Goal: Task Accomplishment & Management: Manage account settings

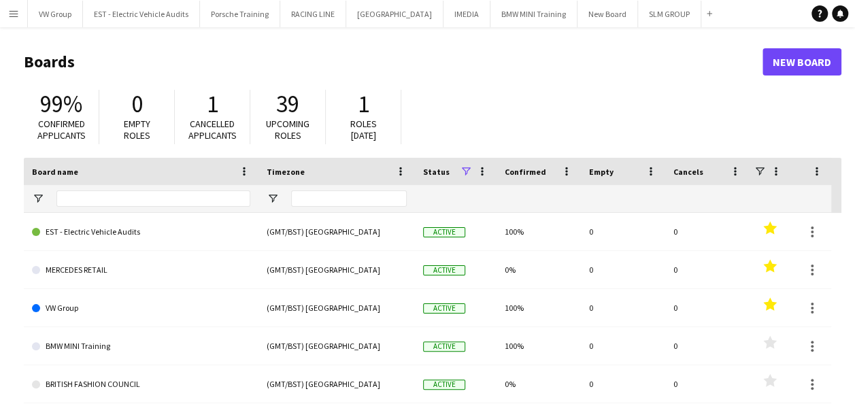
click at [12, 14] on app-icon "Menu" at bounding box center [13, 13] width 11 height 11
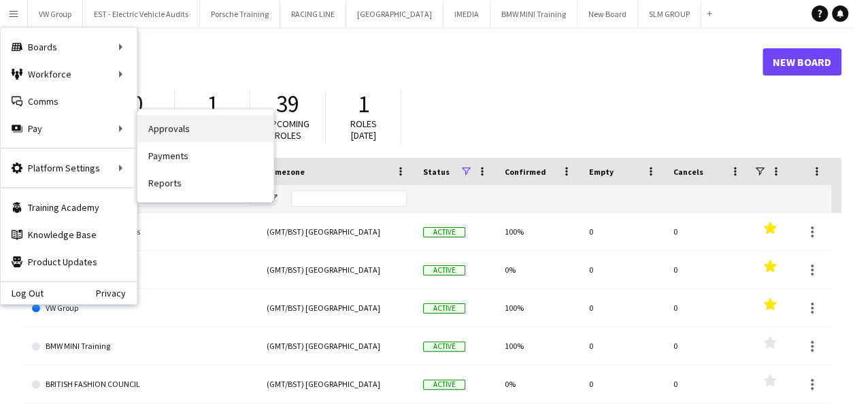
click at [169, 125] on link "Approvals" at bounding box center [205, 128] width 136 height 27
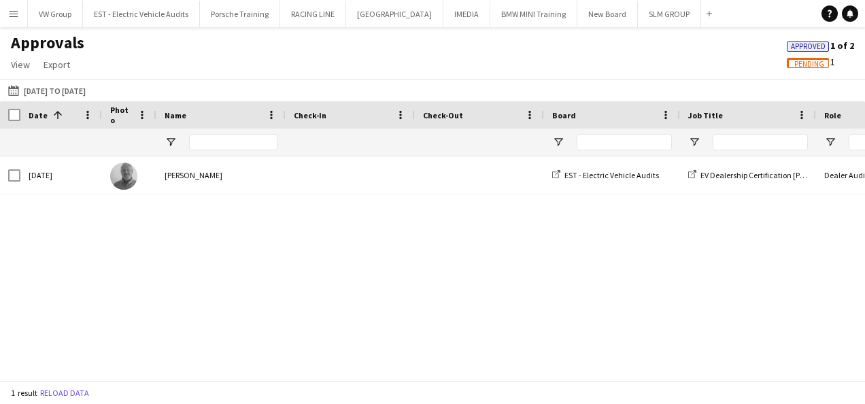
click at [813, 63] on span "Pending" at bounding box center [810, 64] width 30 height 9
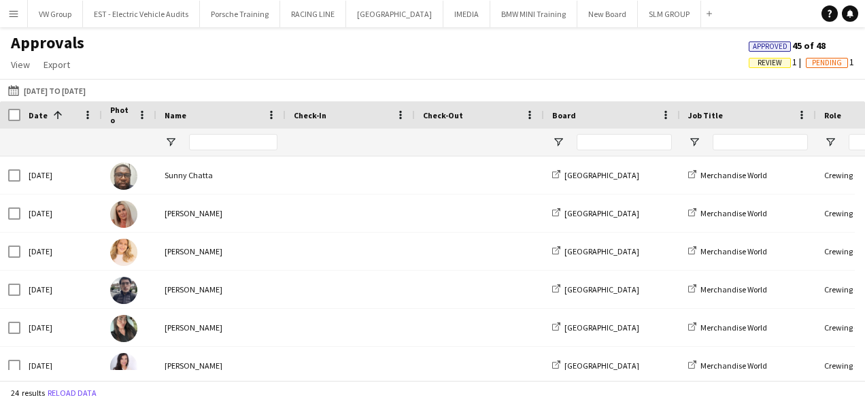
click at [768, 64] on span "Review" at bounding box center [770, 63] width 24 height 9
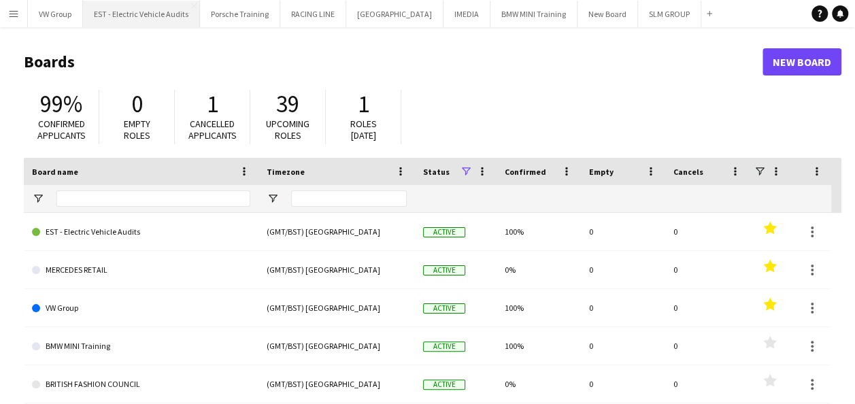
click at [159, 10] on button "EST - Electric Vehicle Audits Close" at bounding box center [141, 14] width 117 height 27
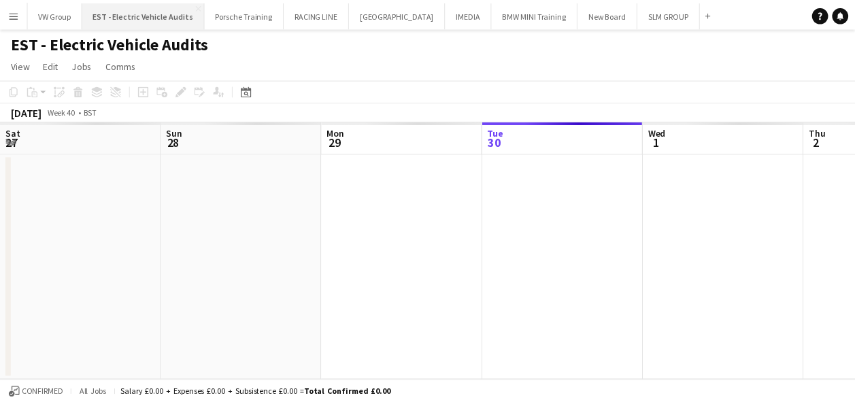
scroll to position [0, 325]
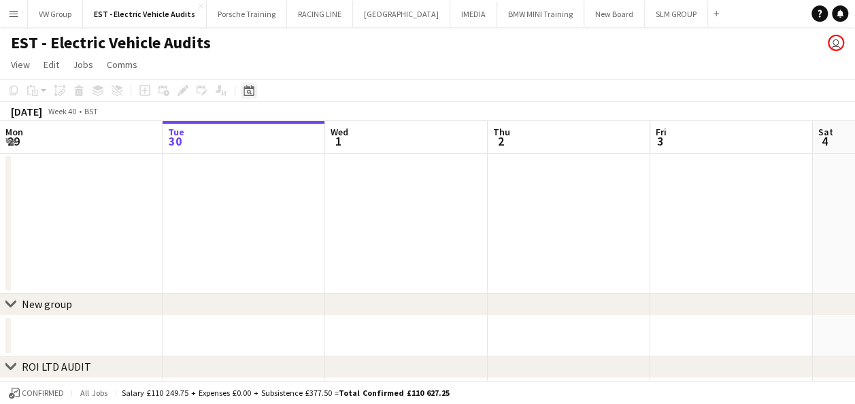
click at [246, 94] on icon "Date picker" at bounding box center [249, 90] width 11 height 11
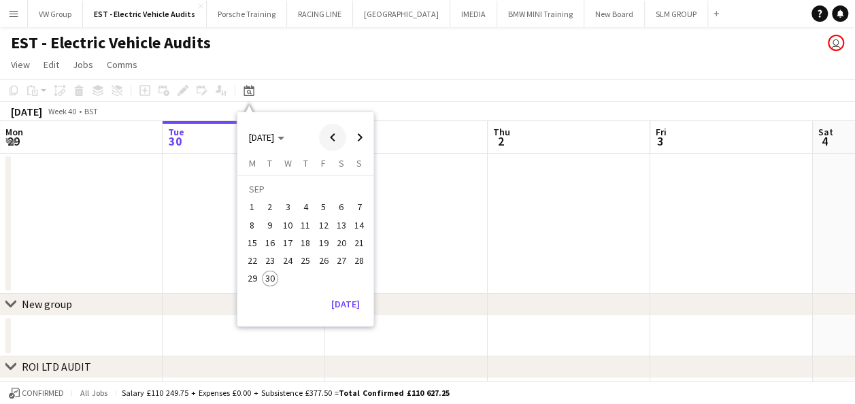
click at [331, 141] on span "Previous month" at bounding box center [332, 137] width 27 height 27
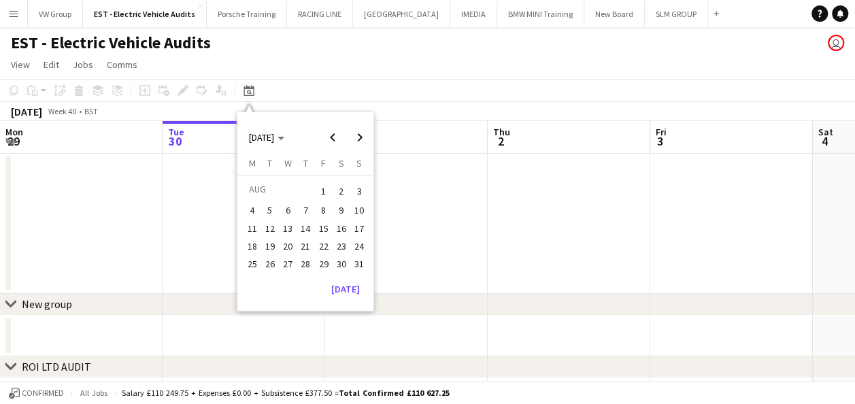
click at [327, 244] on span "22" at bounding box center [324, 246] width 16 height 16
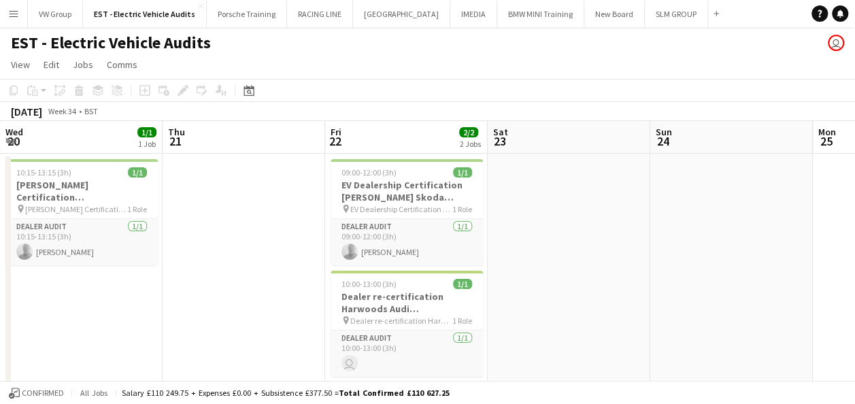
scroll to position [0, 468]
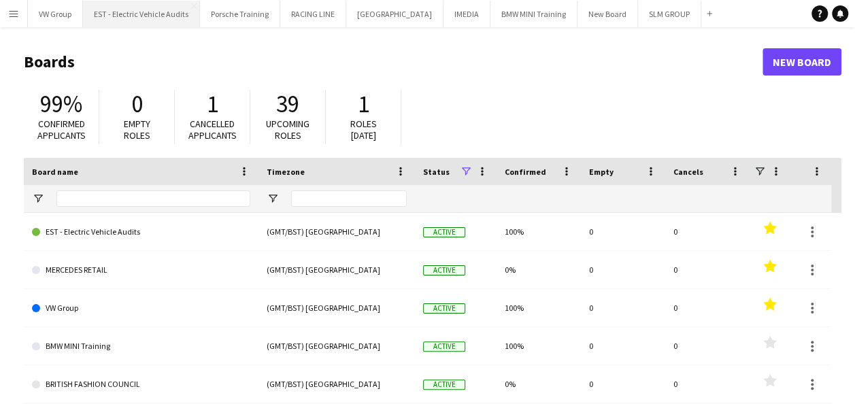
click at [166, 18] on button "EST - Electric Vehicle Audits Close" at bounding box center [141, 14] width 117 height 27
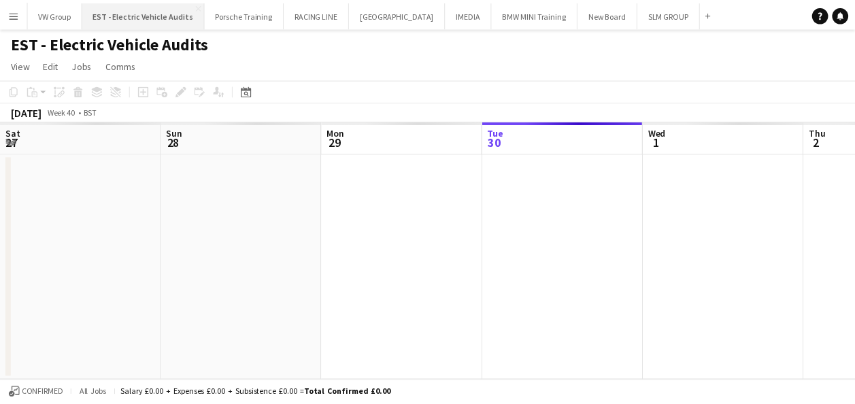
scroll to position [0, 325]
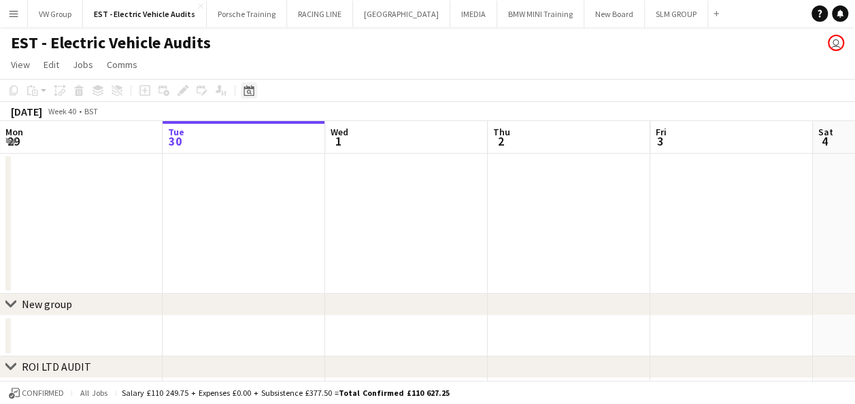
click at [250, 90] on icon "Date picker" at bounding box center [249, 90] width 11 height 11
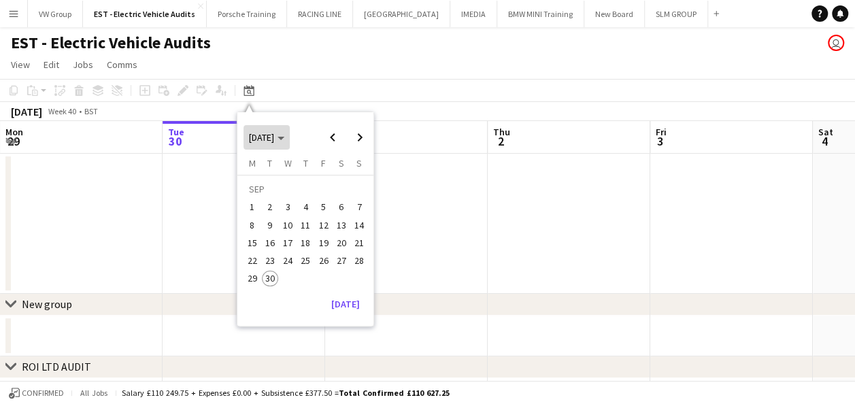
click at [284, 137] on polygon "Choose month and year" at bounding box center [281, 138] width 7 height 3
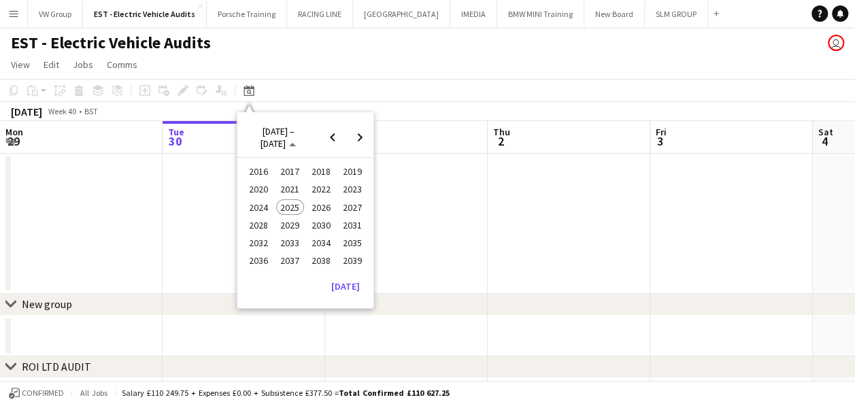
click at [310, 90] on app-toolbar "Copy Paste Paste Ctrl+V Paste with crew Ctrl+Shift+V Paste linked Job Delete Gr…" at bounding box center [427, 90] width 855 height 23
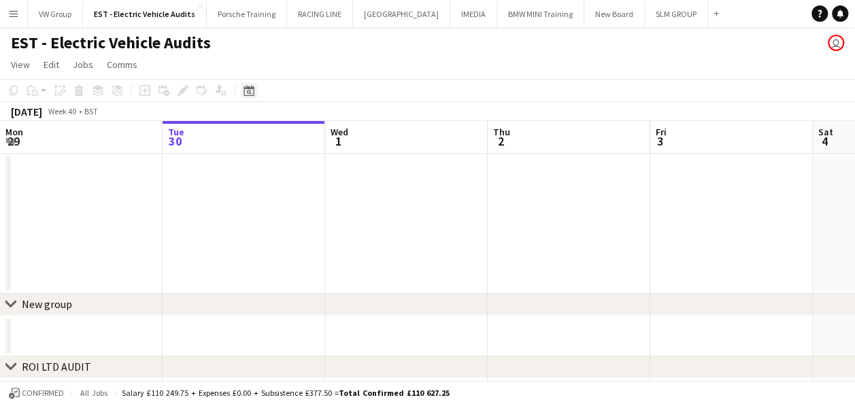
click at [250, 86] on icon "Date picker" at bounding box center [249, 90] width 11 height 11
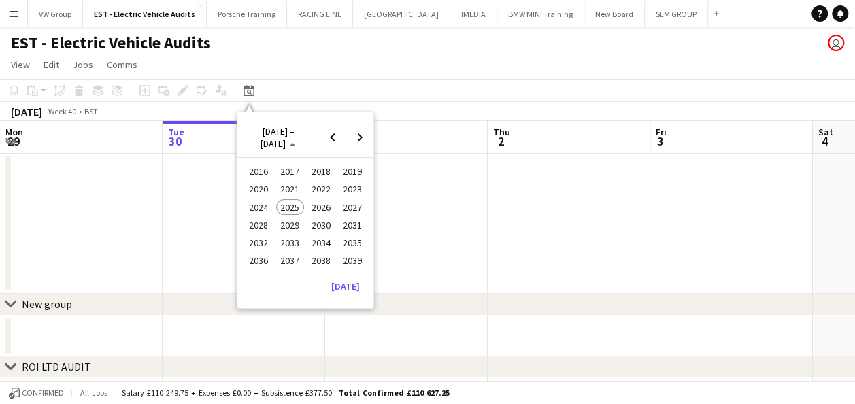
click at [155, 199] on app-date-cell at bounding box center [81, 224] width 163 height 140
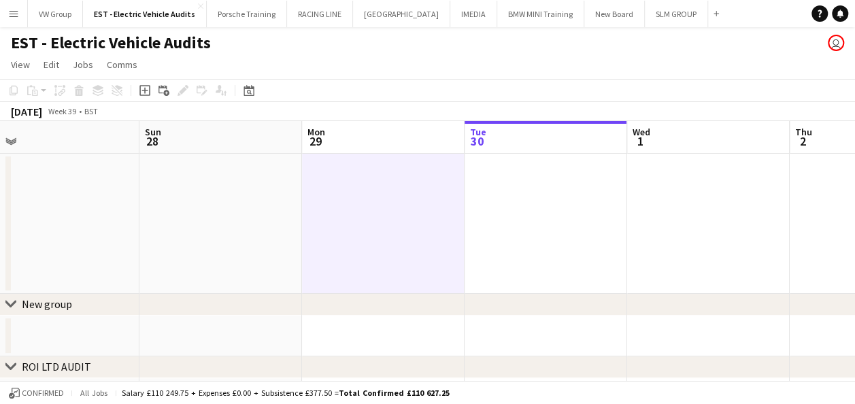
click at [449, 189] on app-calendar-viewport "Thu 25 Fri 26 Sat 27 Sun 28 Mon 29 Tue 30 Wed 1 Thu 2 Fri 3 Sat 4 Sun 5" at bounding box center [427, 332] width 855 height 423
click at [494, 165] on app-calendar-viewport "Thu 25 Fri 26 Sat 27 Sun 28 Mon 29 Tue 30 Wed 1 Thu 2 Fri 3 Sat 4 Sun 5" at bounding box center [427, 332] width 855 height 423
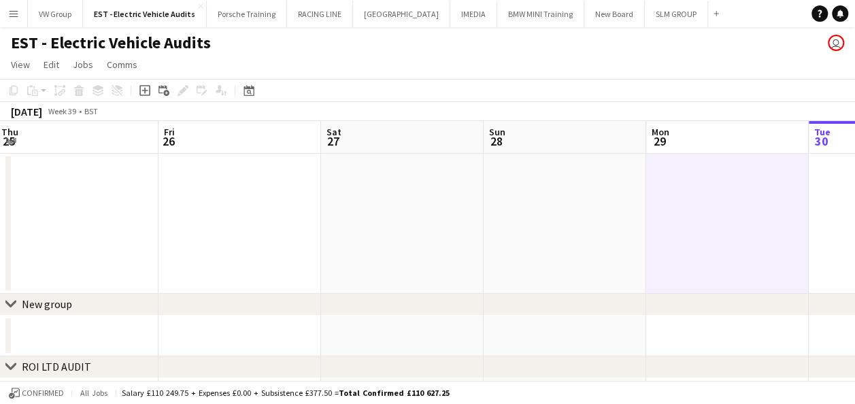
click at [518, 155] on app-calendar-viewport "Tue 23 Wed 24 Thu 25 Fri 26 Sat 27 Sun 28 Mon 29 Tue 30 Wed 1 Thu 2 Fri 3" at bounding box center [427, 332] width 855 height 423
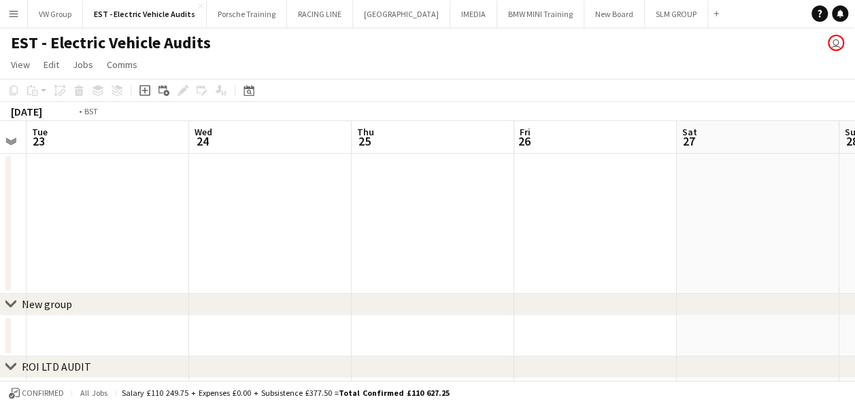
click at [517, 151] on app-calendar-viewport "Sun 21 Mon 22 Tue 23 Wed 24 Thu 25 Fri 26 Sat 27 Sun 28 Mon 29 Tue 30 Wed 1" at bounding box center [427, 332] width 855 height 423
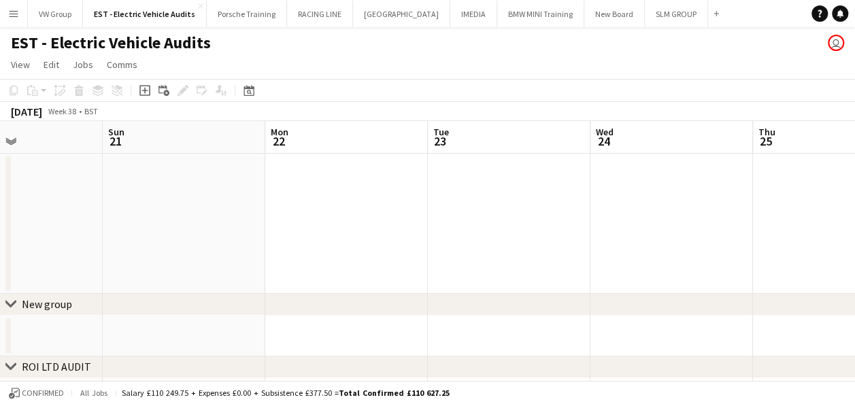
drag, startPoint x: 135, startPoint y: 177, endPoint x: 506, endPoint y: 150, distance: 371.8
click at [480, 150] on app-calendar-viewport "Thu 18 Fri 19 Sat 20 Sun 21 Mon 22 Tue 23 Wed 24 Thu 25 Fri 26 Sat 27 Sun 28" at bounding box center [427, 332] width 855 height 423
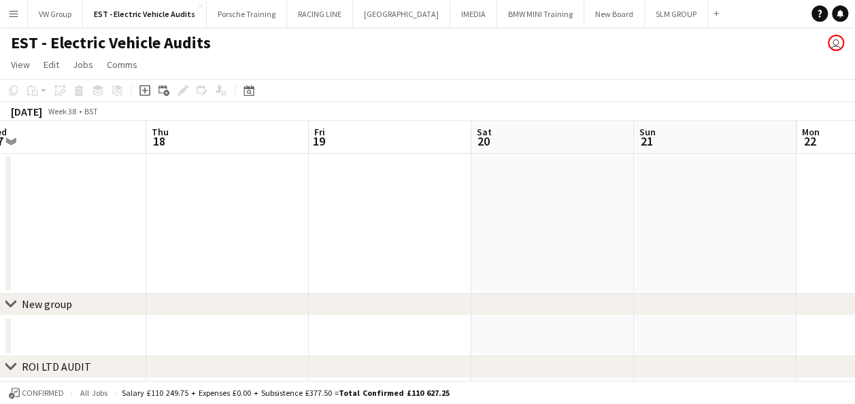
drag, startPoint x: 187, startPoint y: 182, endPoint x: 528, endPoint y: 163, distance: 341.3
click at [516, 163] on app-calendar-viewport "Mon 15 Tue 16 1/1 1 Job Wed 17 Thu 18 Fri 19 Sat 20 Sun 21 Mon 22 Tue 23 Wed 24…" at bounding box center [427, 332] width 855 height 423
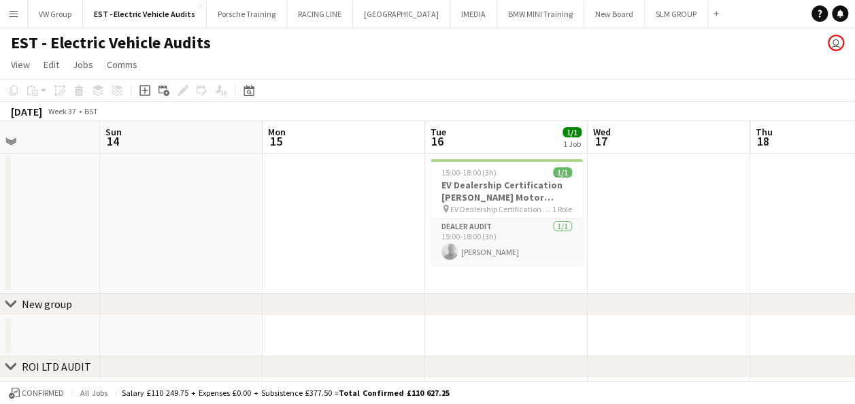
drag, startPoint x: 318, startPoint y: 153, endPoint x: 554, endPoint y: 148, distance: 236.1
click at [550, 146] on app-calendar-viewport "Thu 11 Fri 12 Sat 13 Sun 14 Mon 15 Tue 16 1/1 1 Job Wed 17 Thu 18 Fri 19 Sat 20…" at bounding box center [427, 332] width 855 height 423
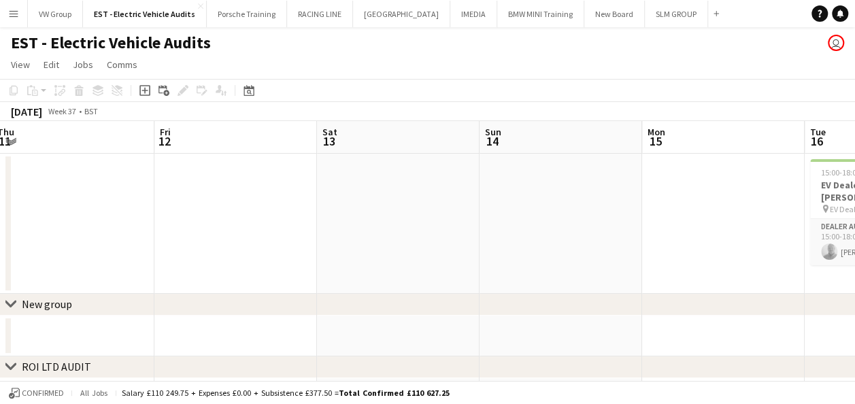
drag, startPoint x: 287, startPoint y: 159, endPoint x: 582, endPoint y: 151, distance: 295.4
click at [581, 150] on app-calendar-viewport "Tue 9 Wed 10 Thu 11 Fri 12 Sat 13 Sun 14 Mon 15 Tue 16 1/1 1 Job Wed 17 Thu 18 …" at bounding box center [427, 332] width 855 height 423
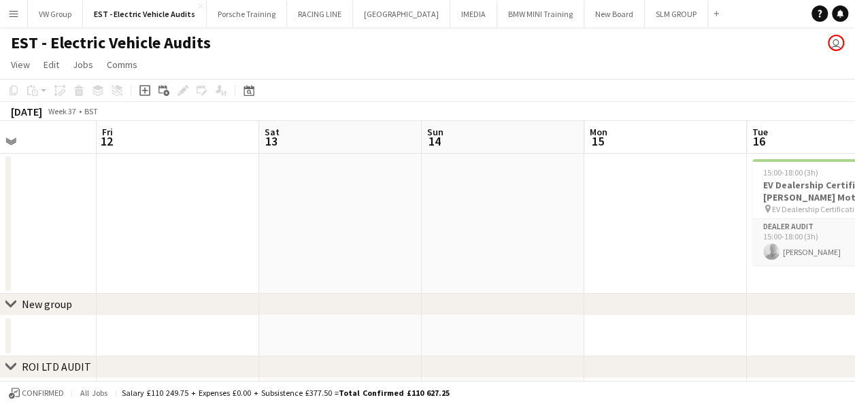
drag, startPoint x: 201, startPoint y: 190, endPoint x: 517, endPoint y: 157, distance: 317.4
click at [517, 157] on app-calendar-viewport "Tue 9 Wed 10 Thu 11 Fri 12 Sat 13 Sun 14 Mon 15 Tue 16 1/1 1 Job Wed 17 Thu 18 …" at bounding box center [427, 332] width 855 height 423
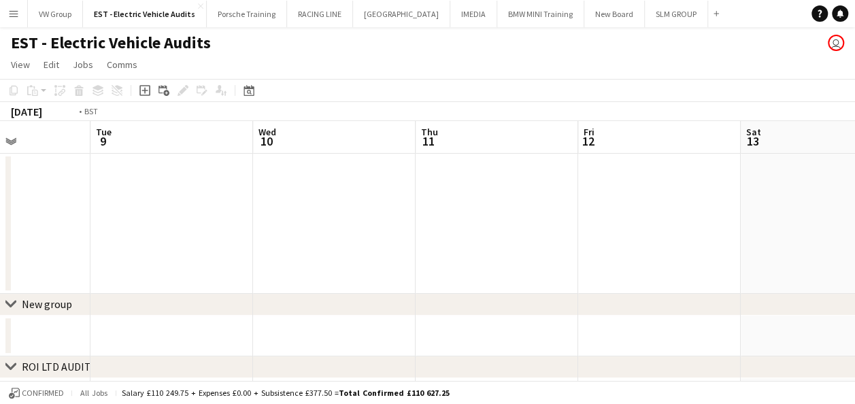
drag, startPoint x: 214, startPoint y: 173, endPoint x: 548, endPoint y: 148, distance: 335.7
click at [546, 147] on app-calendar-viewport "Sat 6 Sun 7 Mon 8 Tue 9 Wed 10 Thu 11 Fri 12 Sat 13 Sun 14 Mon 15 Tue 16 1/1 1 …" at bounding box center [427, 332] width 855 height 423
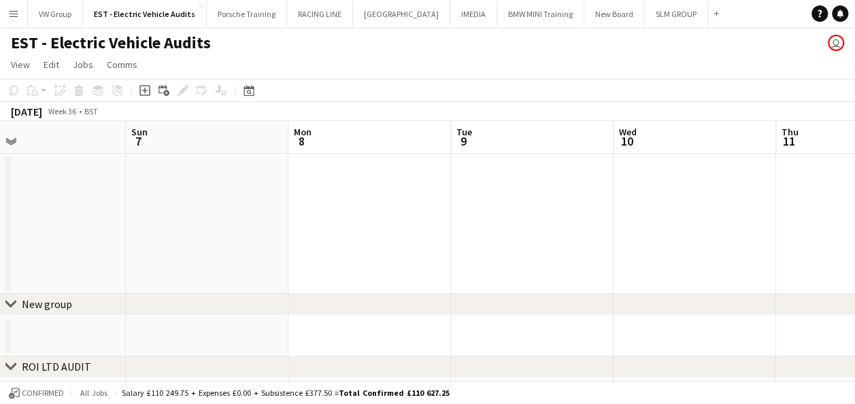
drag, startPoint x: 116, startPoint y: 214, endPoint x: 566, endPoint y: 140, distance: 456.4
click at [559, 139] on app-calendar-viewport "Thu 4 Fri 5 Sat 6 Sun 7 Mon 8 Tue 9 Wed 10 Thu 11 Fri 12 Sat 13 Sun 14" at bounding box center [427, 332] width 855 height 423
drag, startPoint x: 112, startPoint y: 186, endPoint x: 543, endPoint y: 135, distance: 434.3
click at [528, 133] on app-calendar-viewport "Mon 1 Tue 2 Wed 3 Thu 4 Fri 5 Sat 6 Sun 7 Mon 8 Tue 9 Wed 10 Thu 11" at bounding box center [427, 332] width 855 height 423
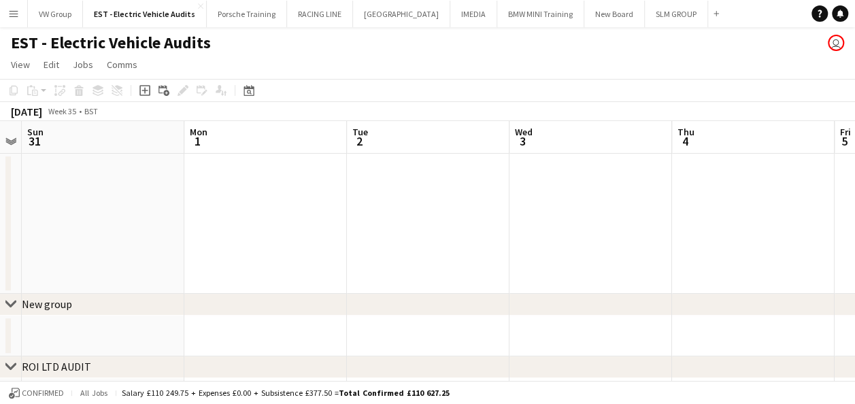
drag, startPoint x: 186, startPoint y: 171, endPoint x: 460, endPoint y: 122, distance: 277.8
click at [571, 133] on app-calendar-viewport "Fri 29 1/1 1 Job Sat 30 Sun 31 Mon 1 Tue 2 Wed 3 Thu 4 Fri 5 Sat 6 Sun 7 Mon 8 …" at bounding box center [427, 332] width 855 height 423
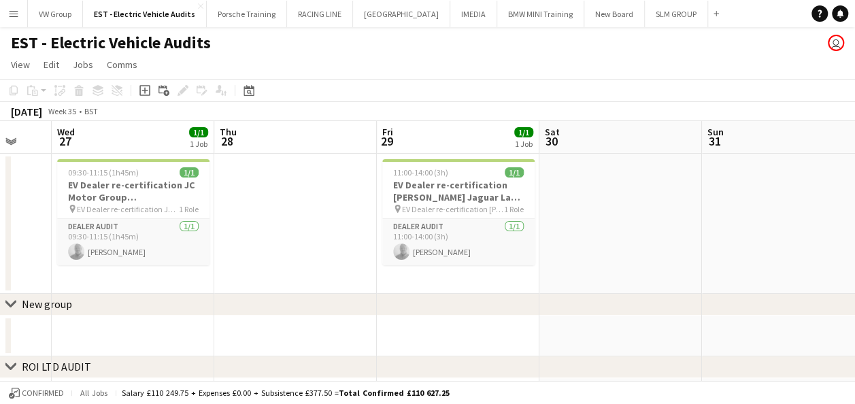
drag, startPoint x: 117, startPoint y: 176, endPoint x: 488, endPoint y: 127, distance: 374.7
click at [441, 132] on app-calendar-viewport "Mon 25 Tue 26 Wed 27 1/1 1 Job Thu 28 Fri 29 1/1 1 Job Sat 30 Sun 31 Mon 1 Tue …" at bounding box center [427, 332] width 855 height 423
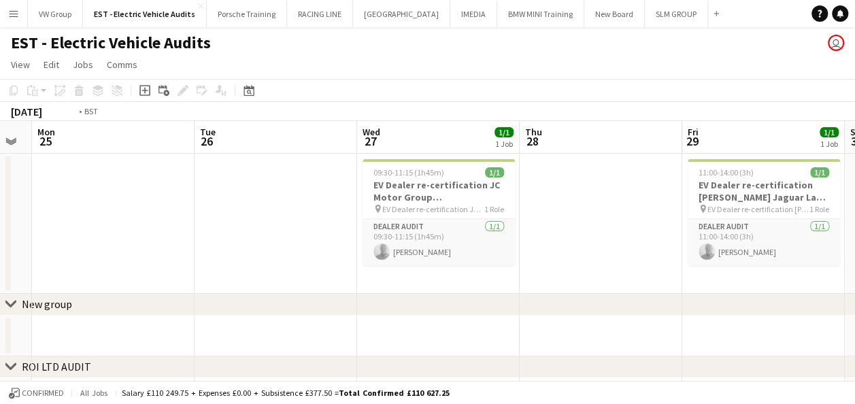
drag, startPoint x: 397, startPoint y: 139, endPoint x: 278, endPoint y: 144, distance: 119.9
click at [457, 138] on app-calendar-viewport "Sat 23 Sun 24 Mon 25 Tue 26 Wed 27 1/1 1 Job Thu 28 Fri 29 1/1 1 Job Sat 30 Sun…" at bounding box center [427, 332] width 855 height 423
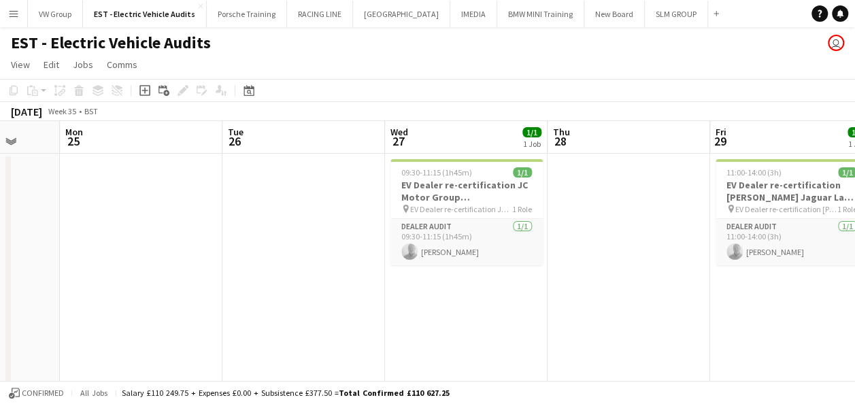
drag, startPoint x: 87, startPoint y: 169, endPoint x: 419, endPoint y: 137, distance: 333.5
click at [409, 137] on app-calendar-viewport "Fri 22 2/2 2 Jobs Sat 23 Sun 24 Mon 25 Tue 26 Wed 27 1/1 1 Job Thu 28 Fri 29 1/…" at bounding box center [427, 388] width 855 height 535
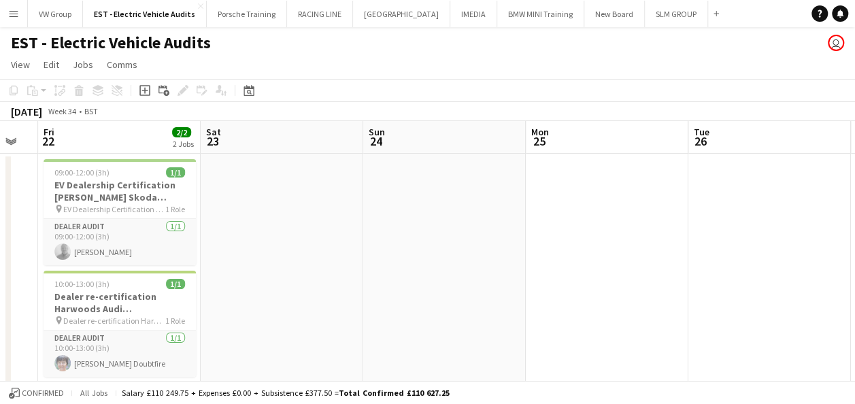
drag, startPoint x: 76, startPoint y: 186, endPoint x: 371, endPoint y: 171, distance: 296.3
click at [369, 172] on app-calendar-viewport "Wed 20 1/1 1 Job Thu 21 Fri 22 2/2 2 Jobs Sat 23 Sun 24 Mon 25 Tue 26 Wed 27 1/…" at bounding box center [427, 388] width 855 height 535
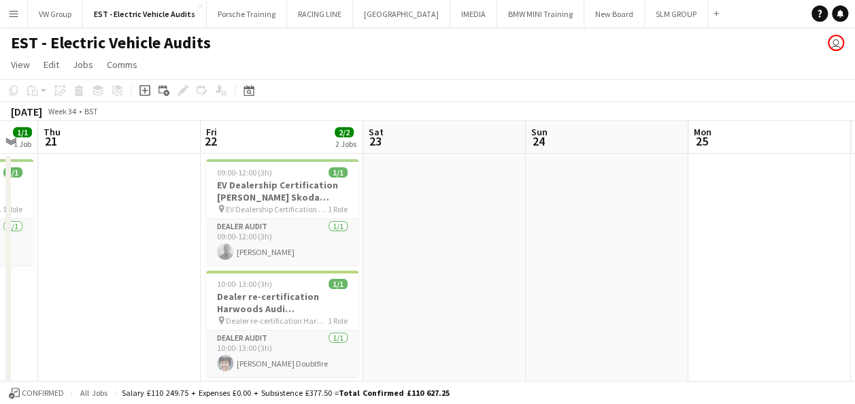
scroll to position [0, 284]
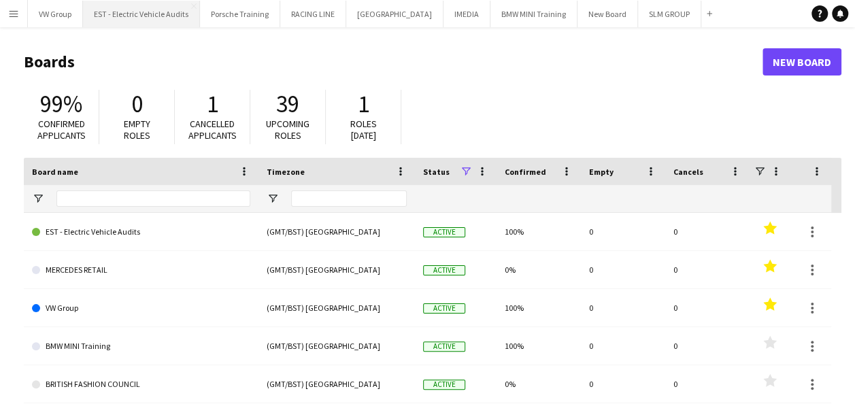
click at [155, 22] on button "EST - Electric Vehicle Audits Close" at bounding box center [141, 14] width 117 height 27
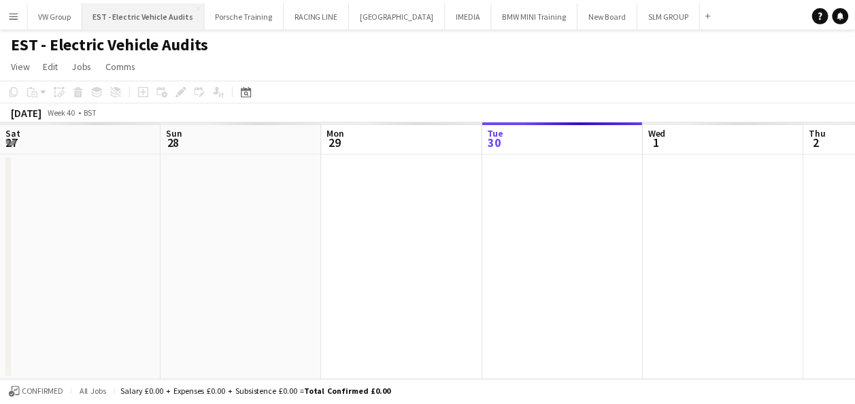
scroll to position [0, 325]
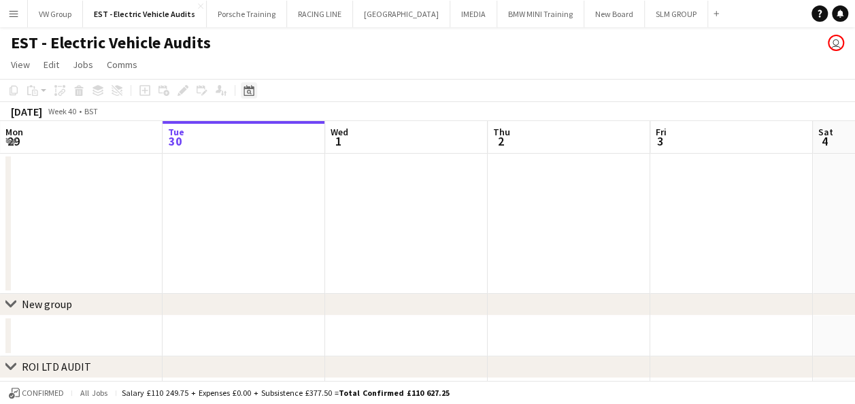
click at [248, 90] on icon at bounding box center [249, 92] width 5 height 5
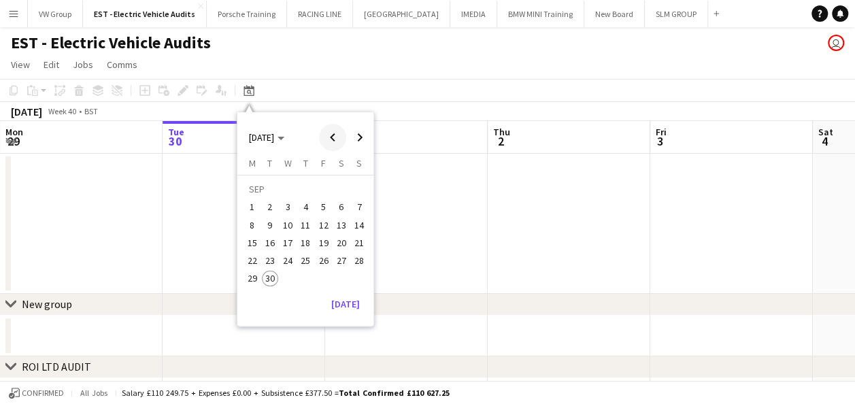
click at [331, 137] on span "Previous month" at bounding box center [332, 137] width 27 height 27
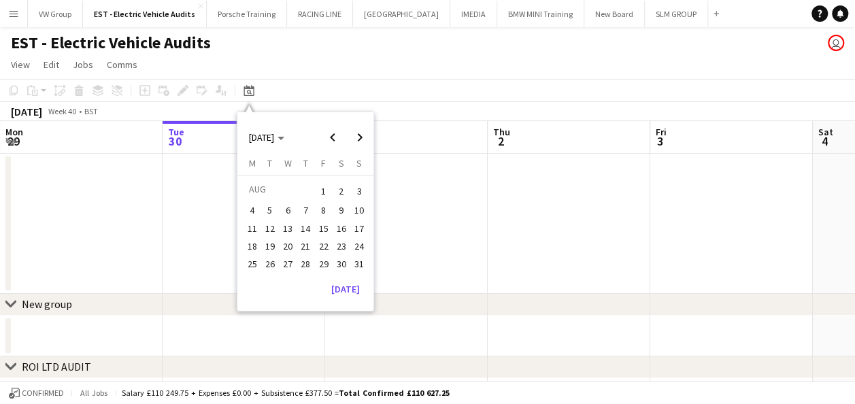
click at [324, 249] on span "22" at bounding box center [324, 246] width 16 height 16
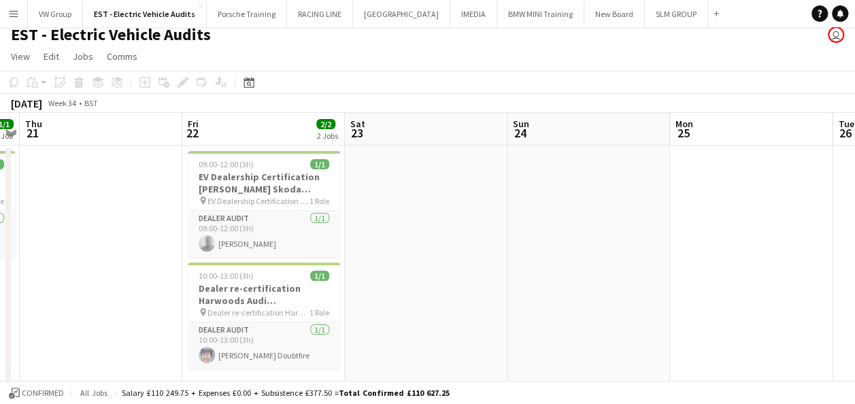
scroll to position [9, 0]
click at [283, 154] on app-job-card "09:00-12:00 (3h) 1/1 EV Dealership Certification John Clark Skoda Perth PH2 8BP…" at bounding box center [264, 203] width 152 height 106
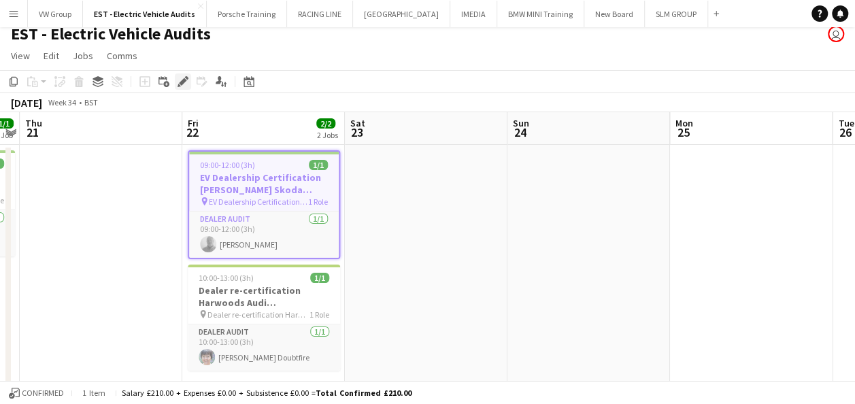
click at [186, 82] on icon "Edit" at bounding box center [183, 81] width 11 height 11
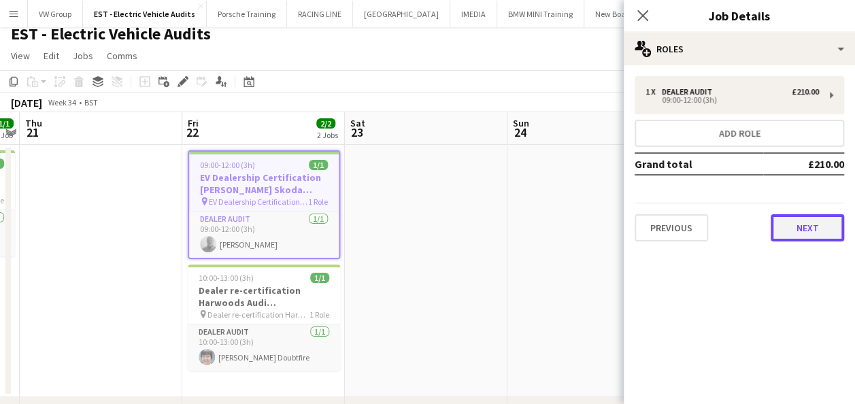
click at [808, 233] on button "Next" at bounding box center [807, 227] width 73 height 27
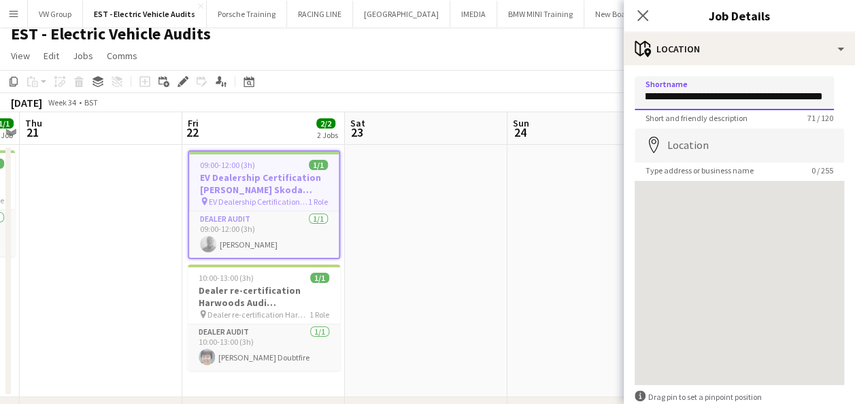
scroll to position [0, 161]
drag, startPoint x: 646, startPoint y: 95, endPoint x: 793, endPoint y: 93, distance: 147.0
click at [793, 93] on input "**********" at bounding box center [734, 93] width 199 height 34
click at [642, 15] on icon at bounding box center [642, 15] width 13 height 13
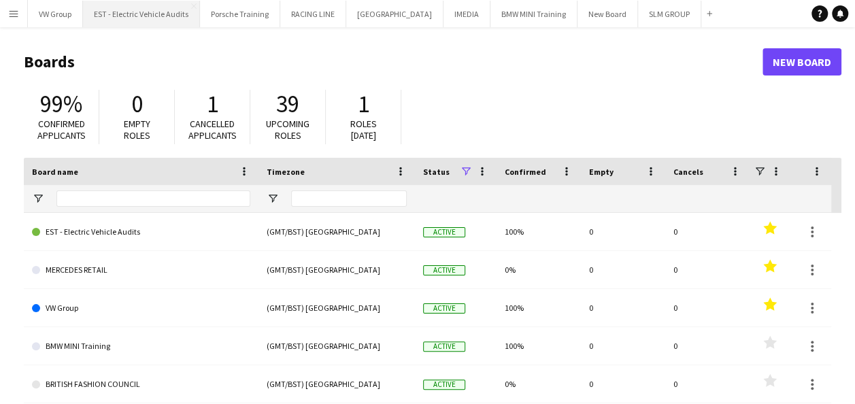
click at [133, 14] on button "EST - Electric Vehicle Audits Close" at bounding box center [141, 14] width 117 height 27
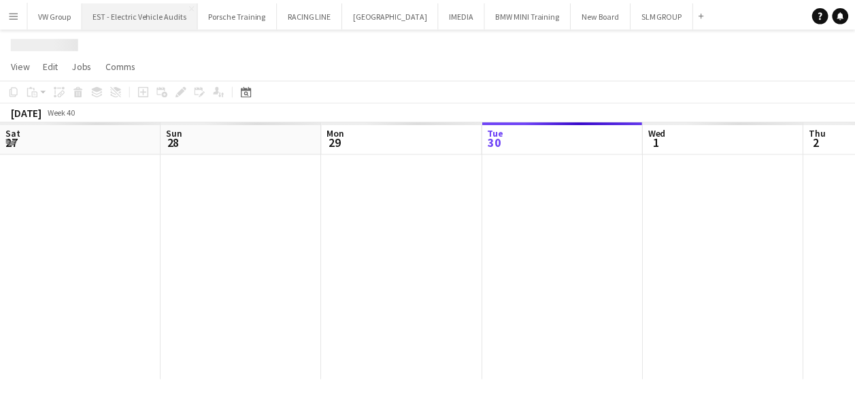
scroll to position [0, 325]
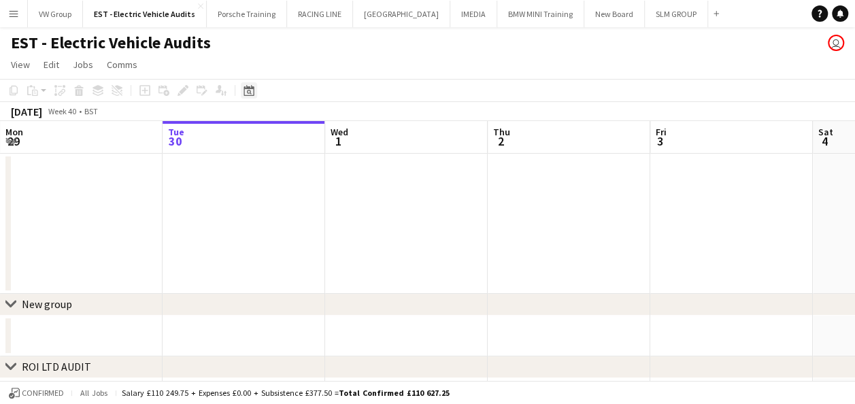
click at [250, 88] on icon at bounding box center [249, 90] width 10 height 11
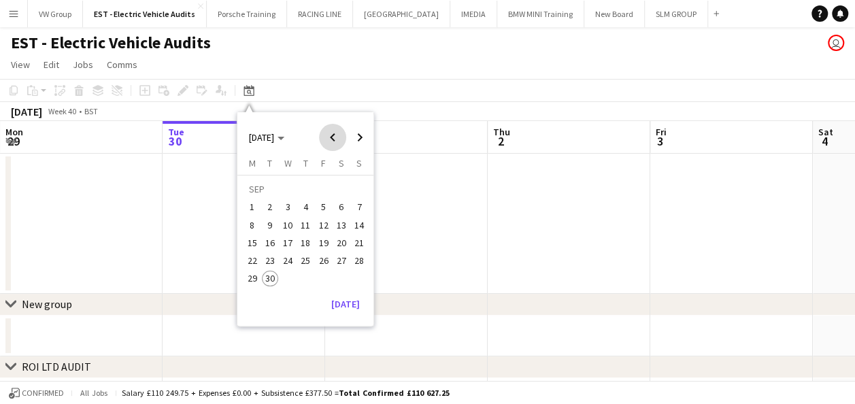
click at [330, 139] on span "Previous month" at bounding box center [332, 137] width 27 height 27
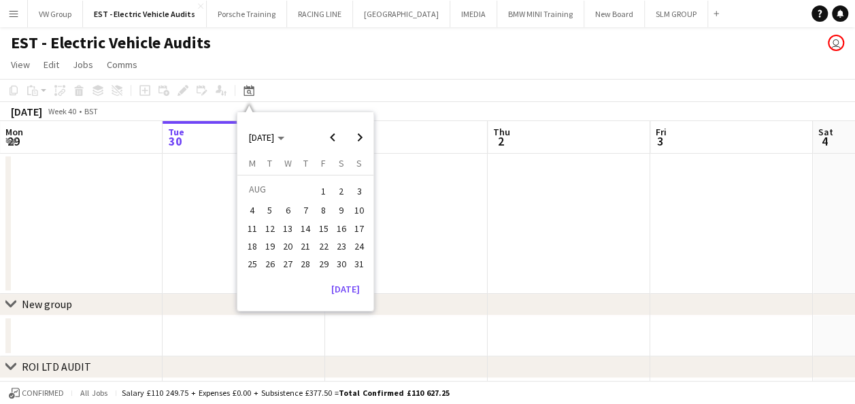
click at [326, 260] on span "29" at bounding box center [324, 264] width 16 height 16
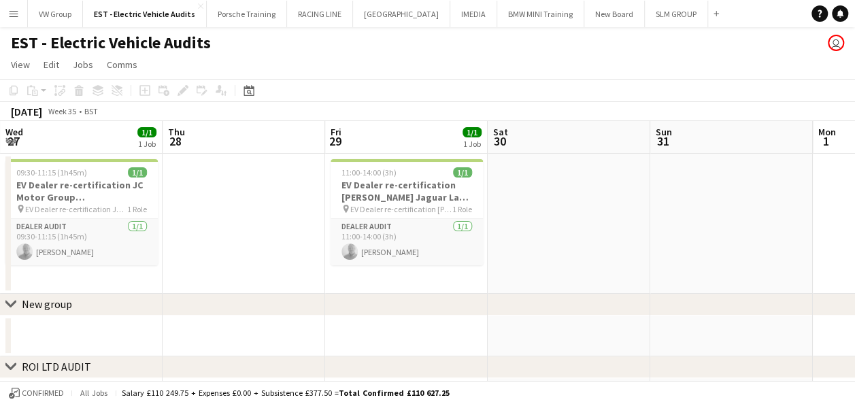
scroll to position [0, 468]
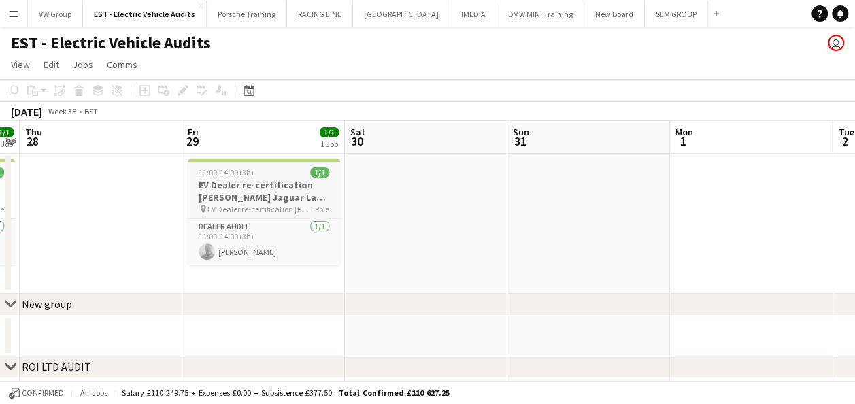
click at [276, 174] on div "11:00-14:00 (3h) 1/1" at bounding box center [264, 172] width 152 height 10
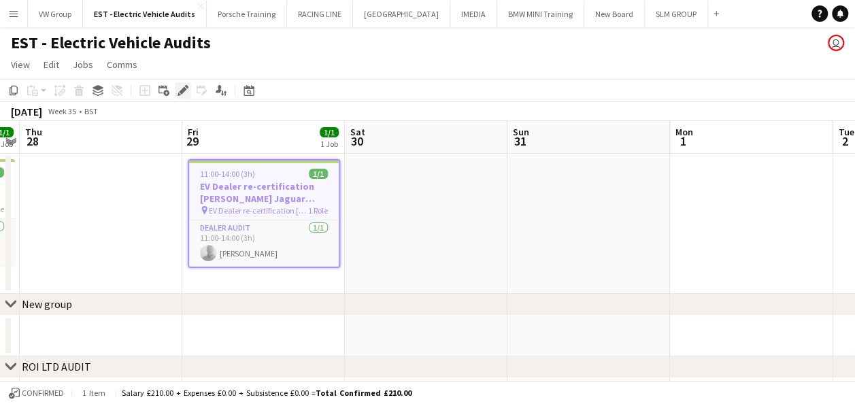
click at [186, 94] on icon "Edit" at bounding box center [183, 90] width 11 height 11
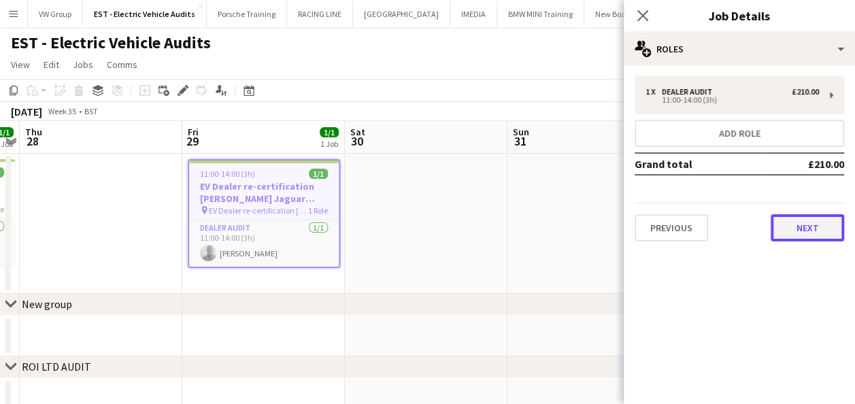
click at [800, 228] on button "Next" at bounding box center [807, 227] width 73 height 27
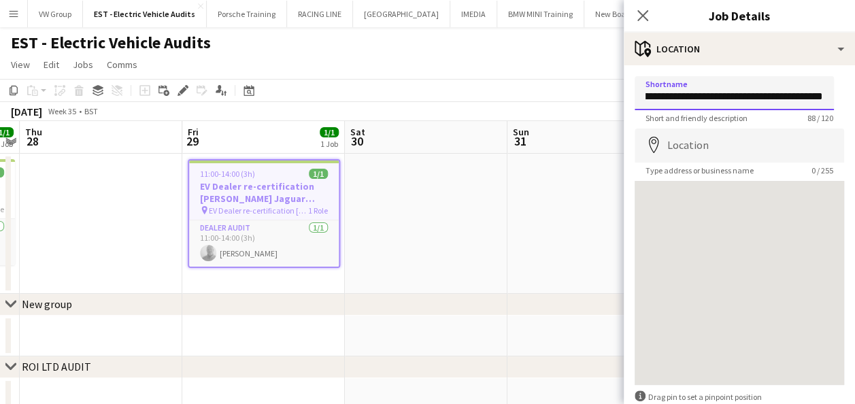
scroll to position [0, 231]
drag, startPoint x: 649, startPoint y: 99, endPoint x: 857, endPoint y: 69, distance: 210.2
click at [855, 69] on html "Menu Boards Boards Boards All jobs Status Workforce Workforce My Workforce Recr…" at bounding box center [427, 283] width 855 height 567
click at [508, 220] on app-date-cell at bounding box center [589, 224] width 163 height 140
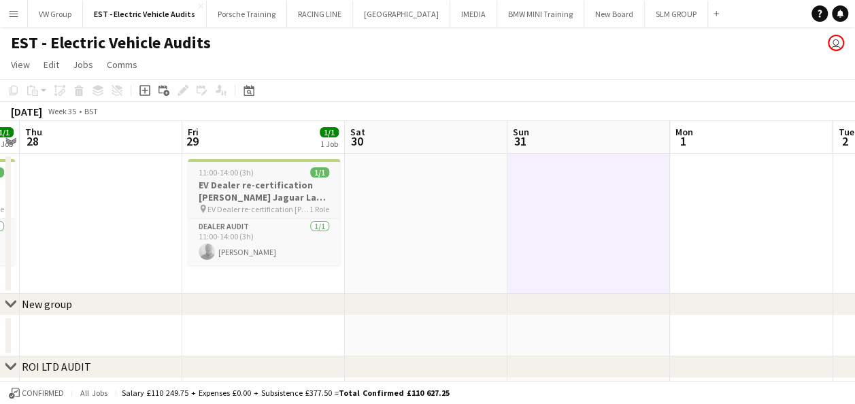
click at [276, 173] on div "11:00-14:00 (3h) 1/1" at bounding box center [264, 172] width 152 height 10
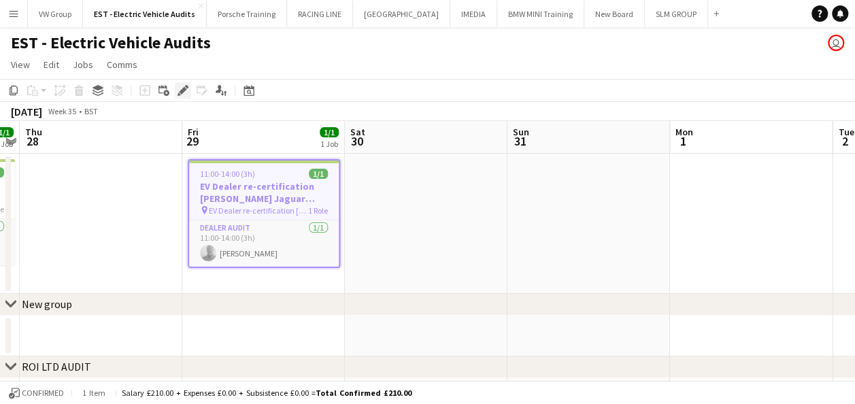
click at [181, 91] on icon at bounding box center [182, 90] width 7 height 7
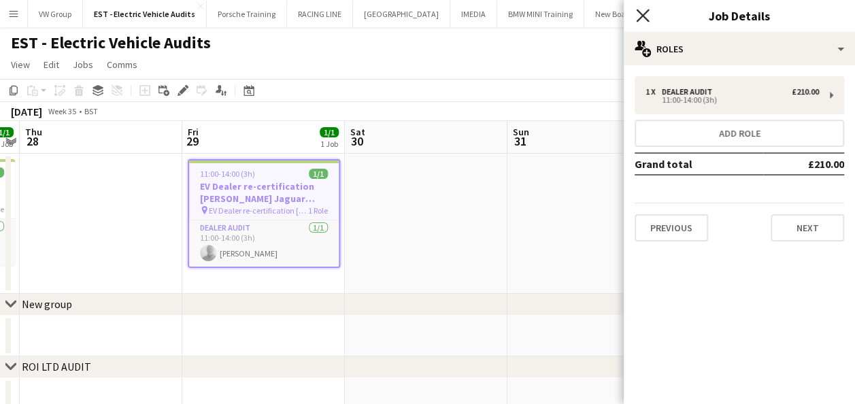
click at [640, 13] on icon at bounding box center [642, 15] width 13 height 13
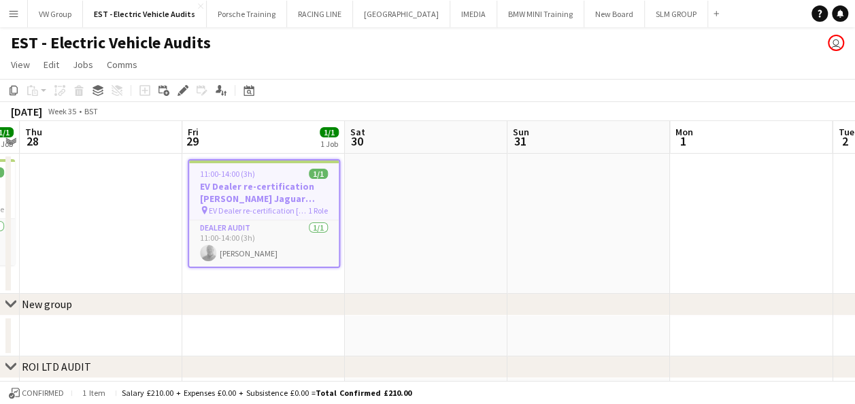
click at [272, 167] on app-job-card "11:00-14:00 (3h) 1/1 EV Dealer re-certification Roger Young Jaguar Land Rover S…" at bounding box center [264, 213] width 152 height 109
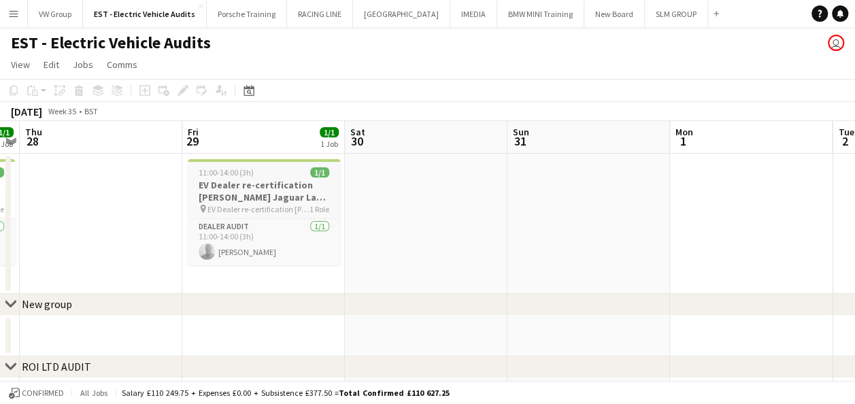
click at [257, 167] on app-job-card "11:00-14:00 (3h) 1/1 EV Dealer re-certification Roger Young Jaguar Land Rover S…" at bounding box center [264, 212] width 152 height 106
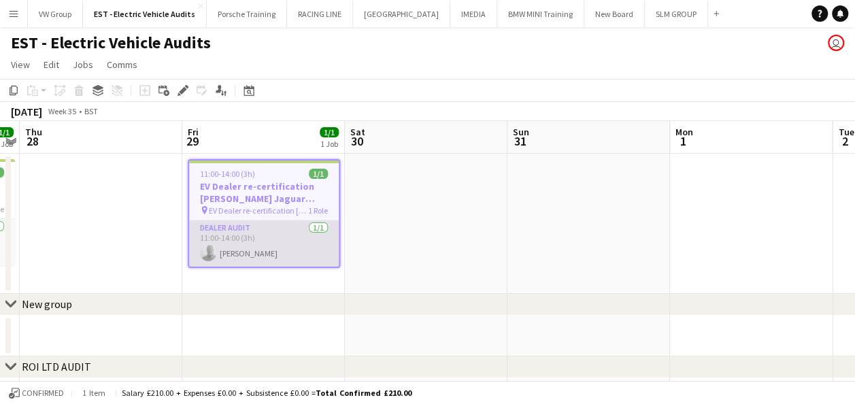
click at [265, 253] on app-card-role "Dealer Audit 1/1 11:00-14:00 (3h) simon fretwell" at bounding box center [264, 243] width 150 height 46
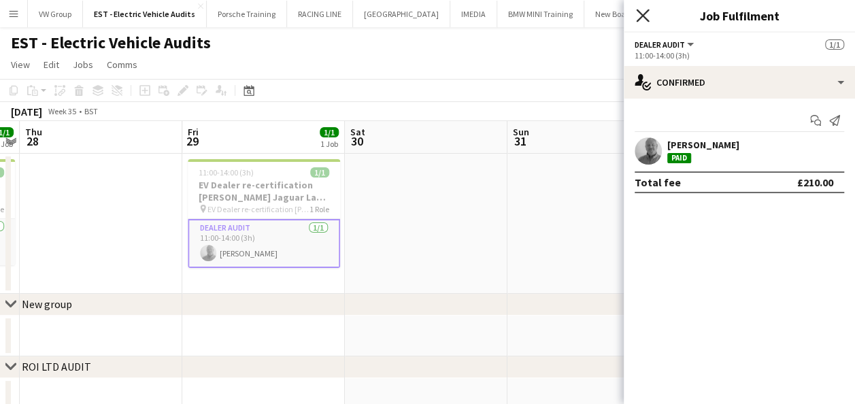
click at [642, 12] on icon "Close pop-in" at bounding box center [642, 15] width 13 height 13
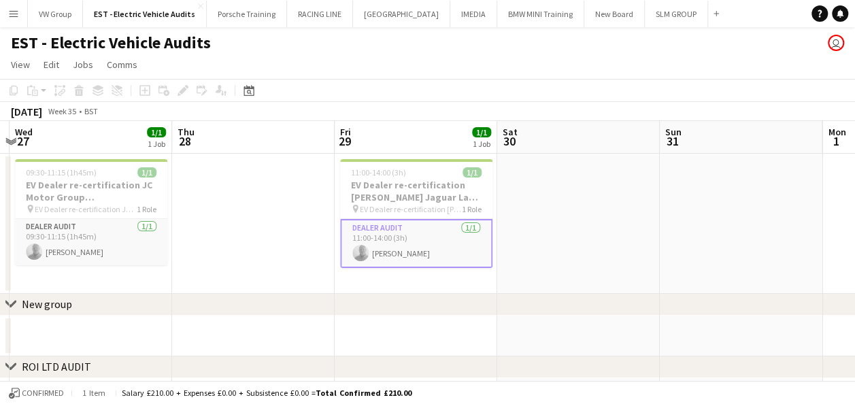
scroll to position [0, 516]
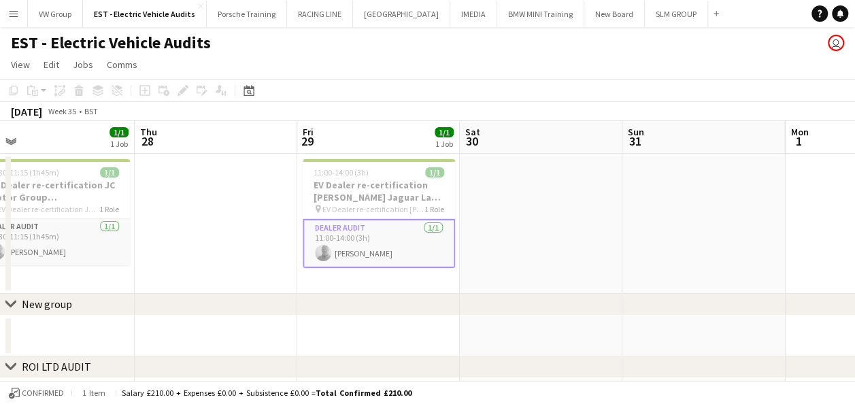
drag, startPoint x: 407, startPoint y: 235, endPoint x: 508, endPoint y: 227, distance: 101.1
click at [508, 227] on app-calendar-viewport "Sun 24 Mon 25 Tue 26 Wed 27 1/1 1 Job Thu 28 Fri 29 1/1 1 Job Sat 30 Sun 31 Mon…" at bounding box center [427, 332] width 855 height 423
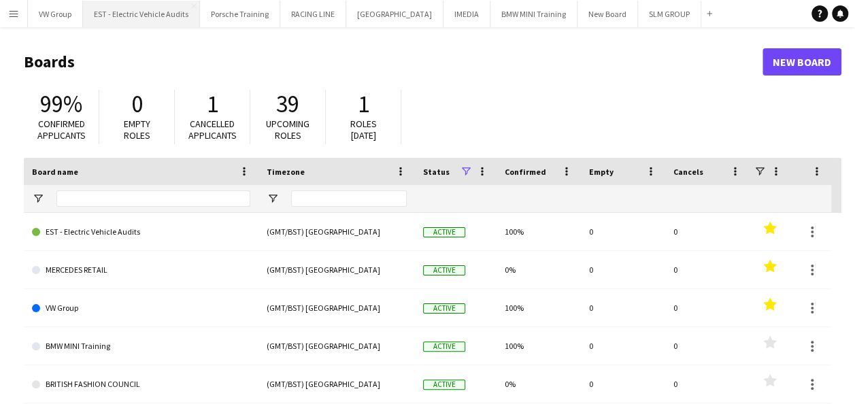
click at [180, 12] on button "EST - Electric Vehicle Audits Close" at bounding box center [141, 14] width 117 height 27
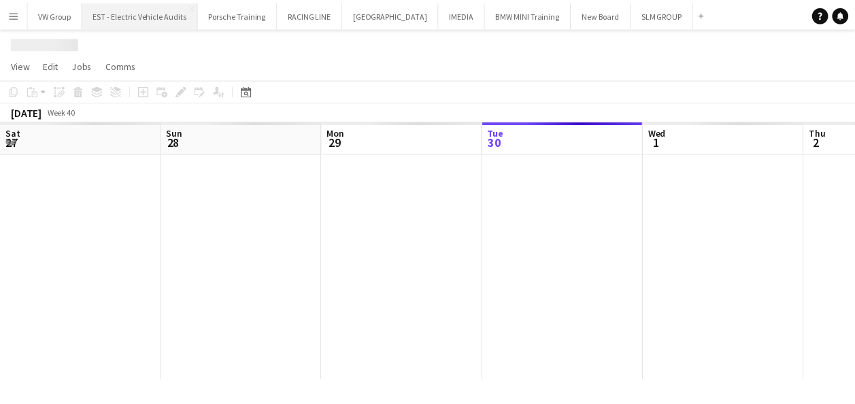
scroll to position [0, 325]
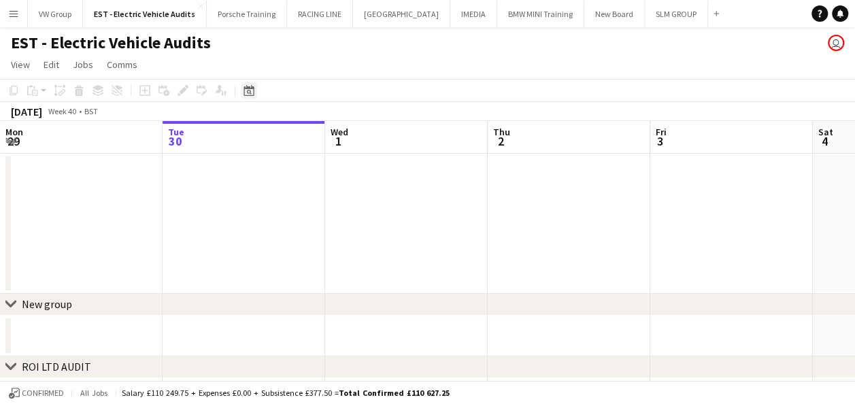
click at [248, 88] on icon at bounding box center [249, 90] width 10 height 11
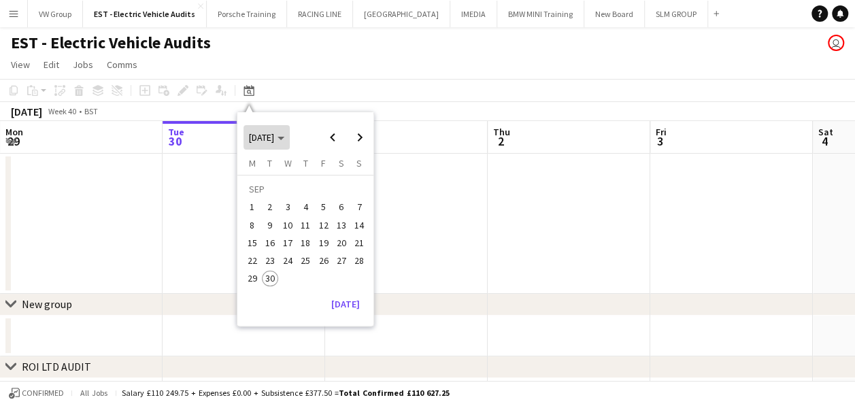
click at [284, 137] on icon "Choose month and year" at bounding box center [281, 138] width 7 height 3
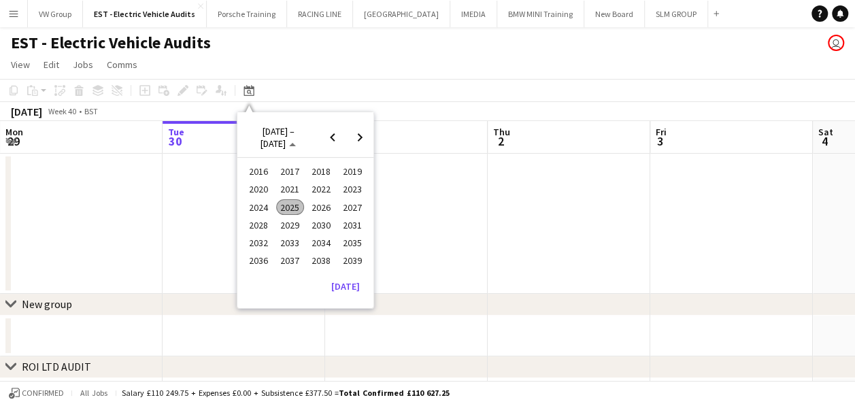
click at [288, 201] on span "2025" at bounding box center [290, 207] width 28 height 16
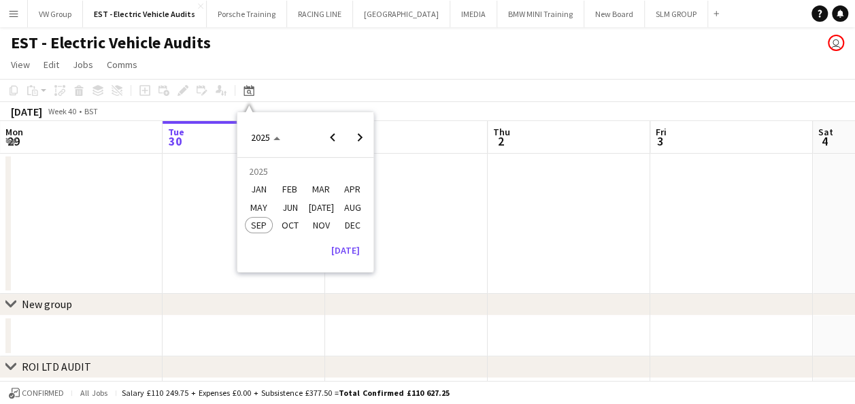
click at [349, 207] on span "AUG" at bounding box center [353, 207] width 28 height 16
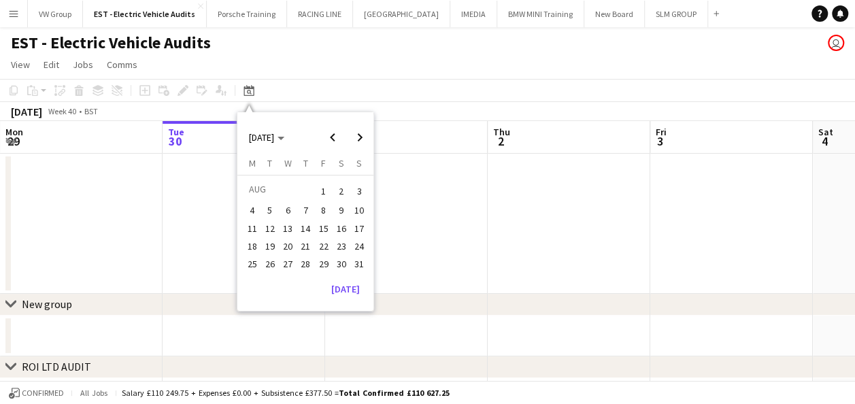
click at [287, 261] on span "27" at bounding box center [288, 264] width 16 height 16
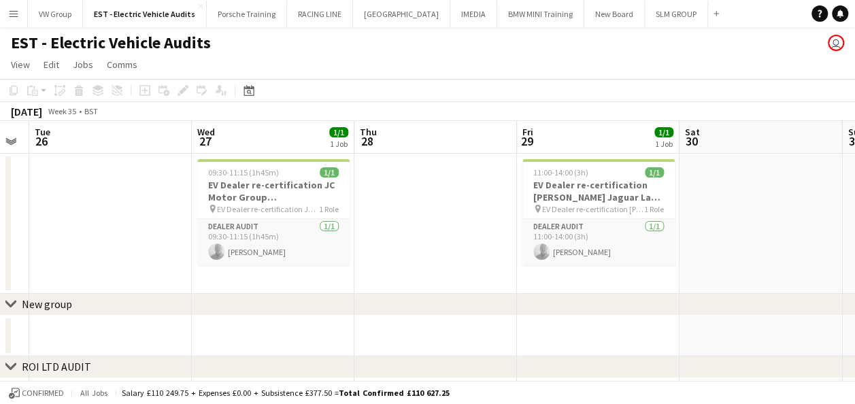
scroll to position [0, 412]
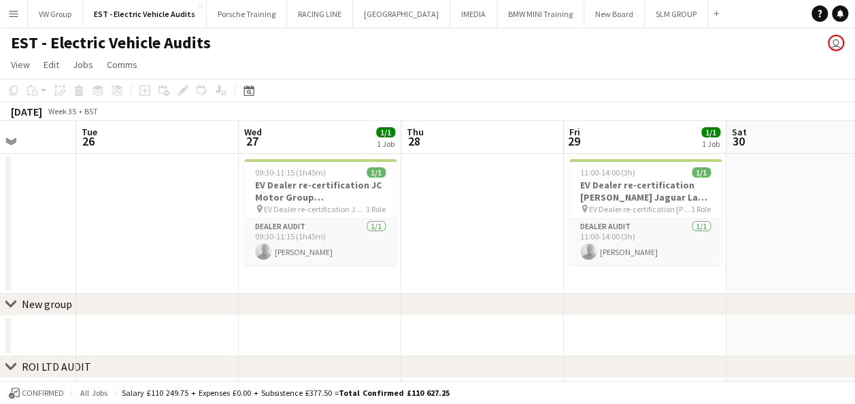
drag, startPoint x: 401, startPoint y: 235, endPoint x: 457, endPoint y: 242, distance: 56.1
click at [457, 242] on app-calendar-viewport "Sat 23 Sun 24 Mon 25 Tue 26 Wed 27 1/1 1 Job Thu 28 Fri 29 1/1 1 Job Sat 30 Sun…" at bounding box center [427, 332] width 855 height 423
click at [339, 169] on div "09:30-11:15 (1h45m) 1/1" at bounding box center [320, 172] width 152 height 10
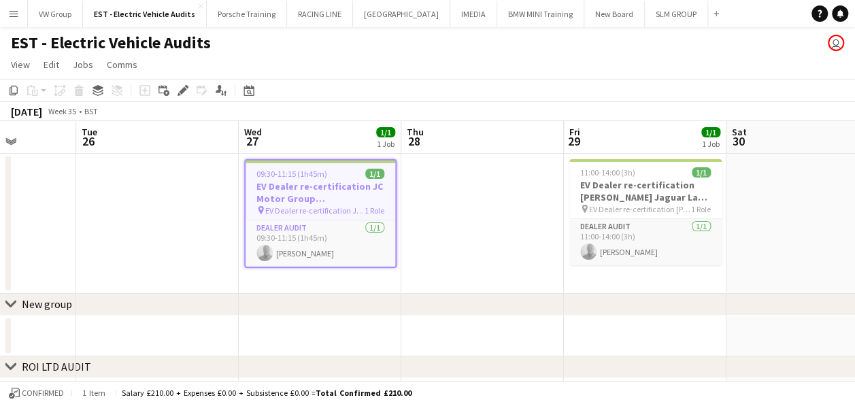
click at [338, 172] on div "09:30-11:15 (1h45m) 1/1" at bounding box center [321, 174] width 150 height 10
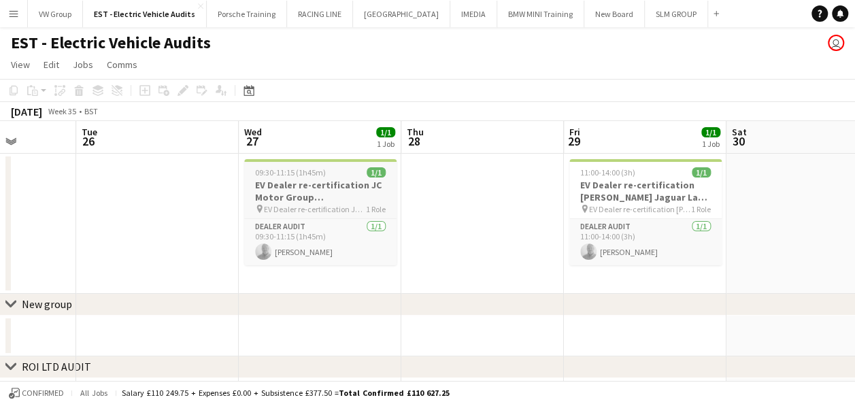
click at [338, 172] on div "09:30-11:15 (1h45m) 1/1" at bounding box center [320, 172] width 152 height 10
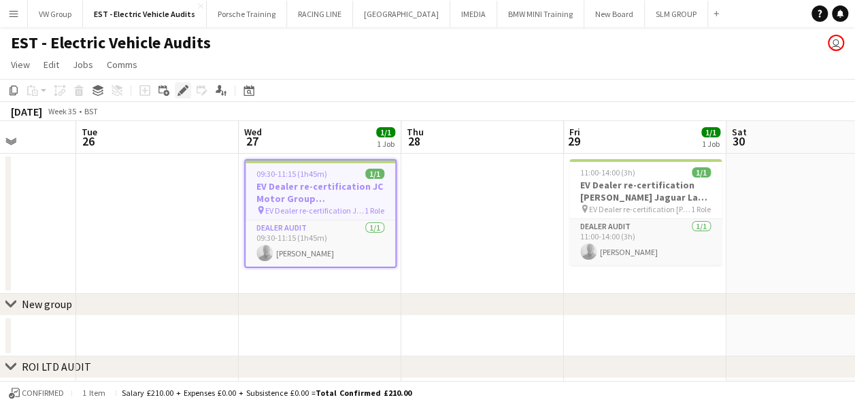
click at [178, 92] on icon "Edit" at bounding box center [183, 90] width 11 height 11
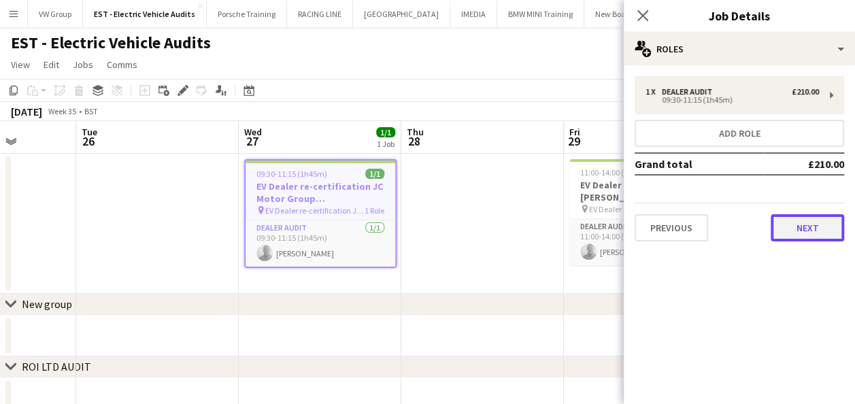
click at [787, 227] on button "Next" at bounding box center [807, 227] width 73 height 27
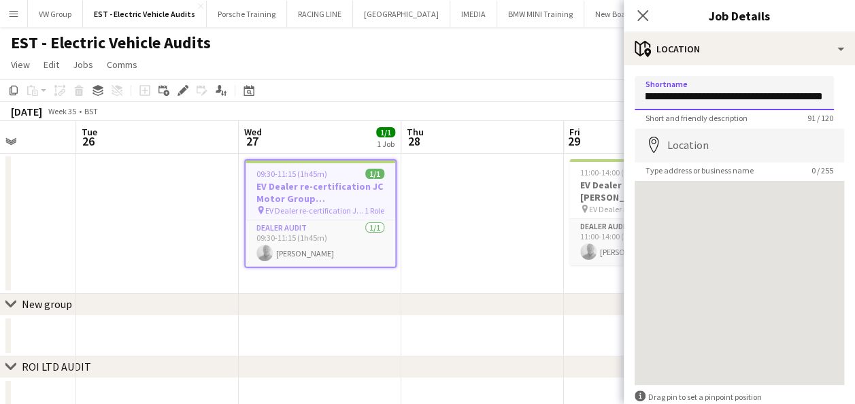
scroll to position [0, 246]
drag, startPoint x: 646, startPoint y: 97, endPoint x: 785, endPoint y: 93, distance: 138.8
click at [785, 93] on input "**********" at bounding box center [734, 93] width 199 height 34
